Goal: Task Accomplishment & Management: Complete application form

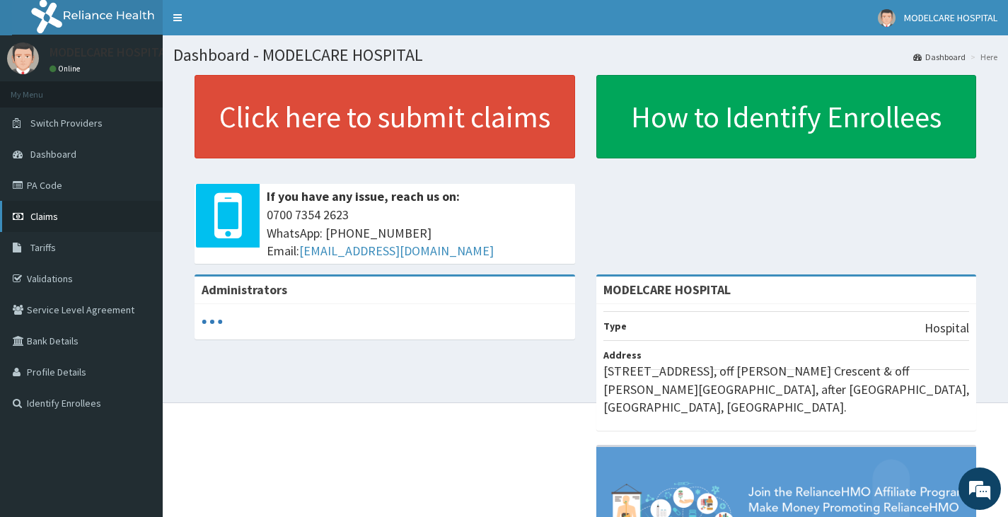
click at [69, 221] on link "Claims" at bounding box center [81, 216] width 163 height 31
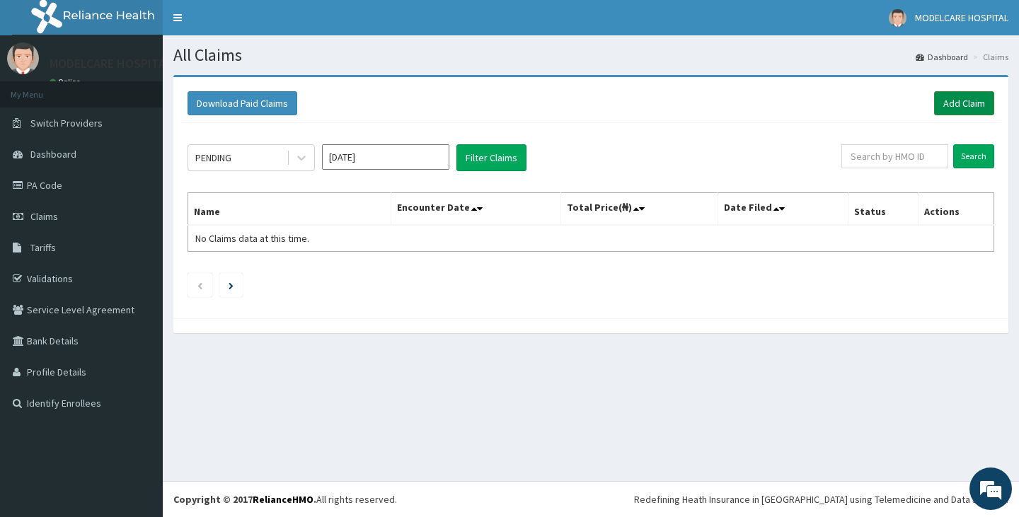
click at [945, 108] on link "Add Claim" at bounding box center [964, 103] width 60 height 24
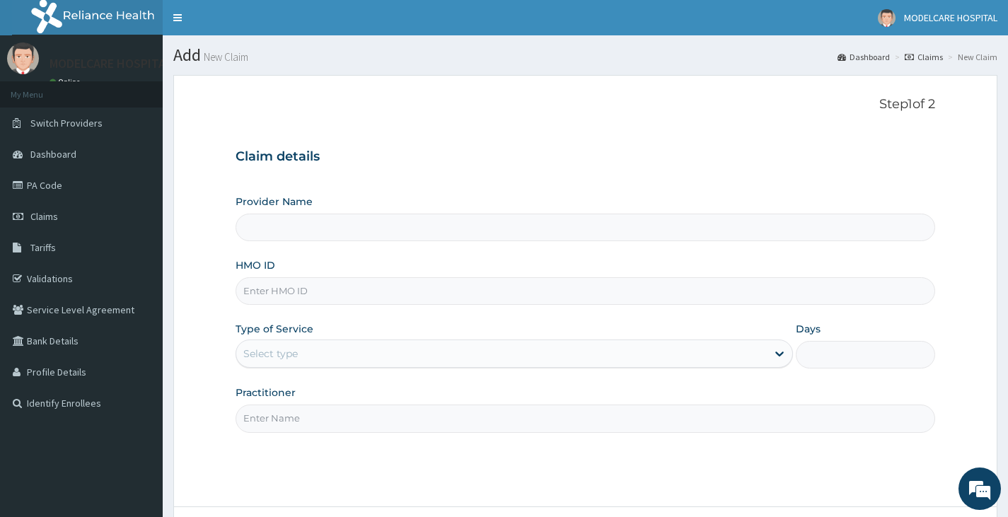
type input "MODELCARE HOSPITAL"
click at [492, 289] on input "HMO ID" at bounding box center [586, 291] width 700 height 28
type input "CMS/10021/A"
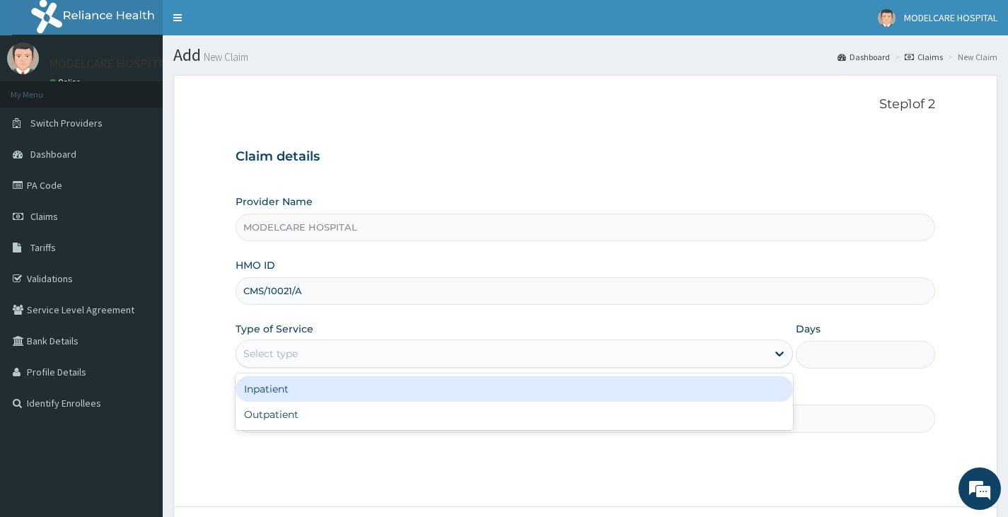
click at [444, 359] on div "Select type" at bounding box center [501, 353] width 531 height 23
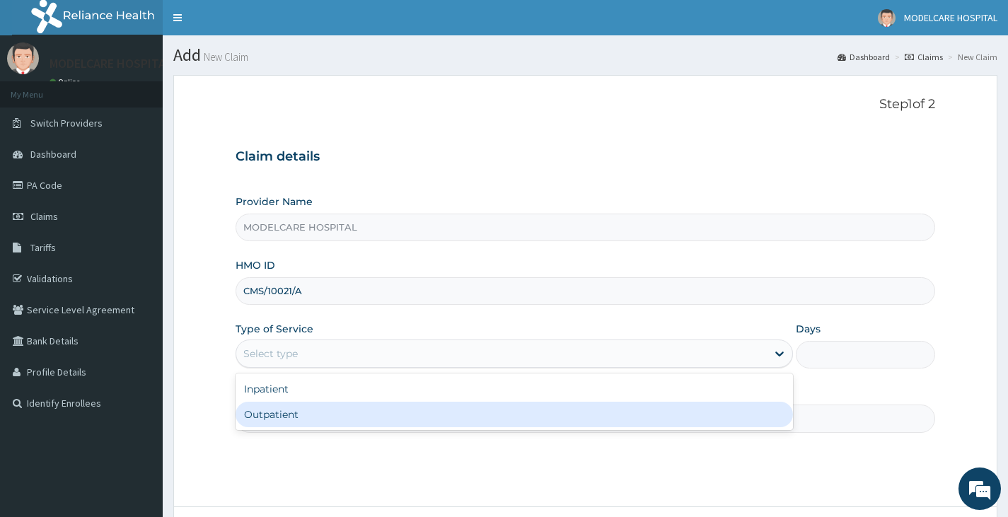
click at [387, 415] on div "Outpatient" at bounding box center [515, 414] width 558 height 25
type input "1"
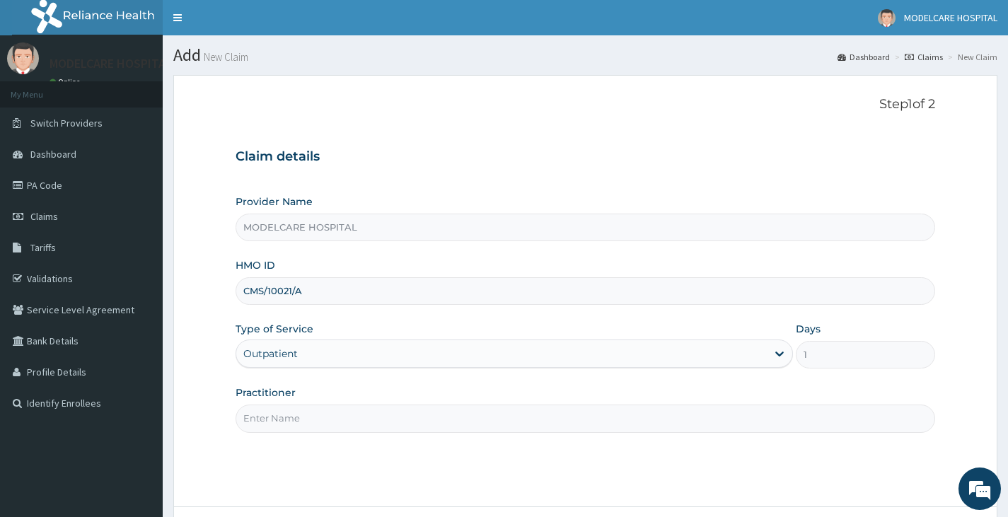
click at [384, 417] on input "Practitioner" at bounding box center [586, 419] width 700 height 28
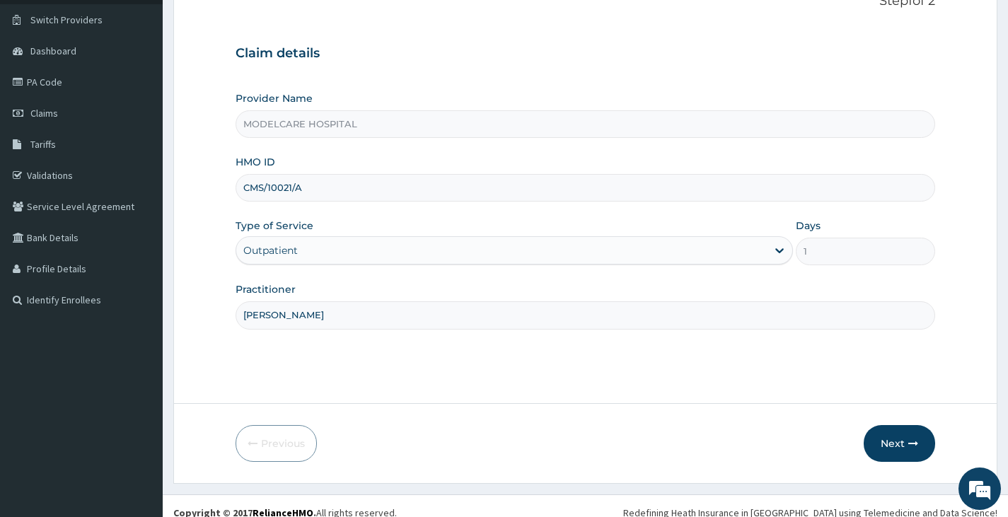
scroll to position [117, 0]
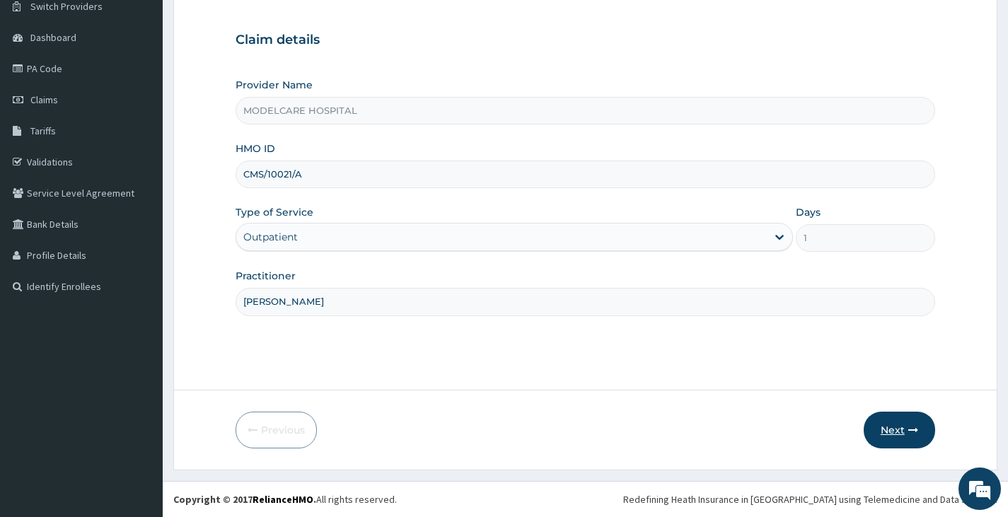
type input "[PERSON_NAME]"
click at [901, 432] on button "Next" at bounding box center [899, 430] width 71 height 37
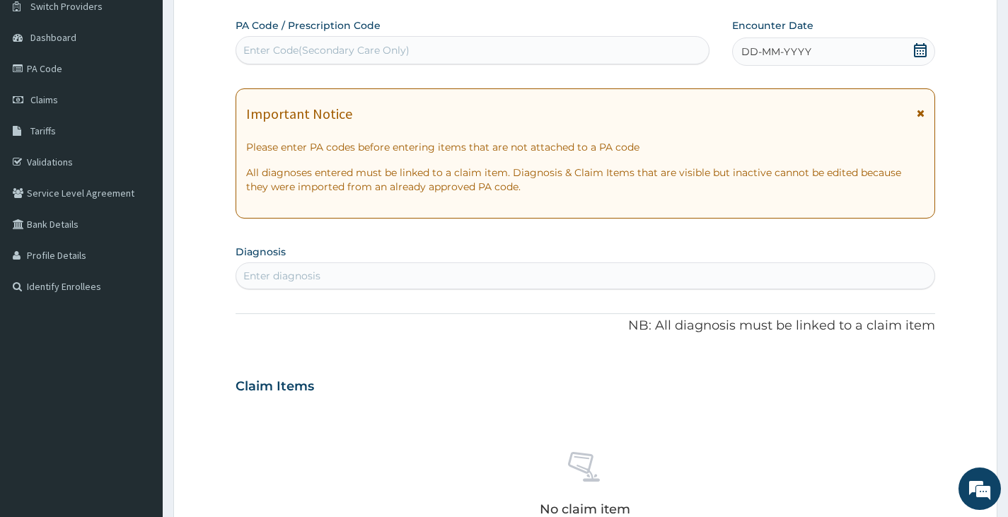
click at [788, 47] on span "DD-MM-YYYY" at bounding box center [777, 52] width 70 height 14
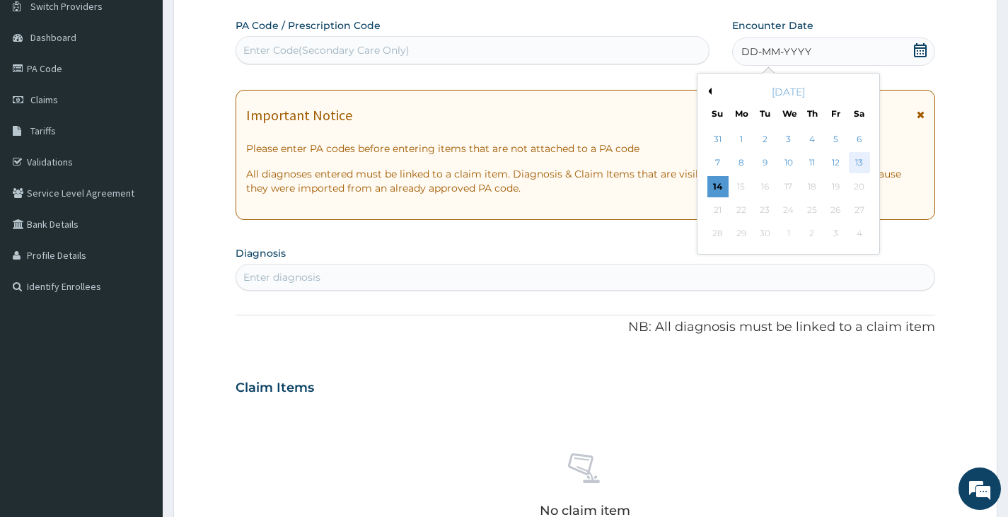
click at [857, 161] on div "13" at bounding box center [858, 163] width 21 height 21
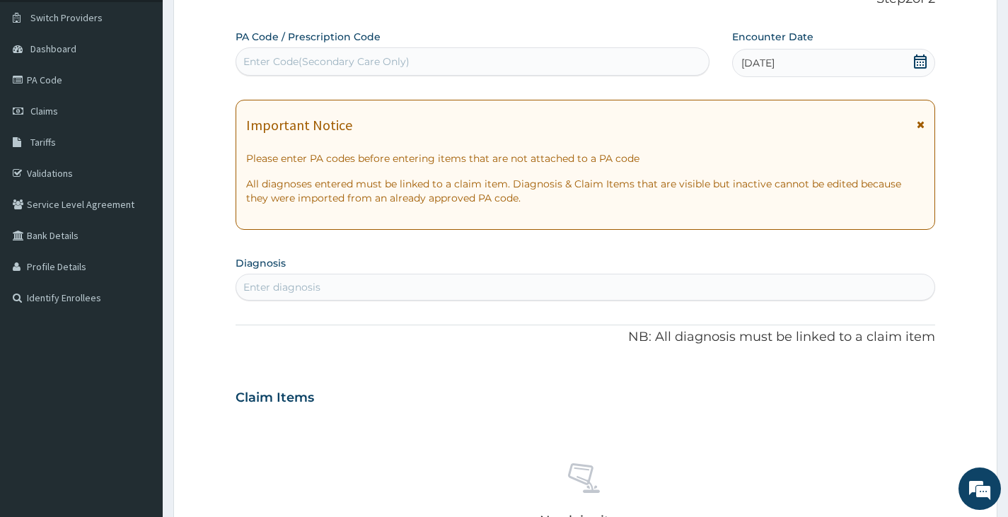
scroll to position [230, 0]
